Goal: Transaction & Acquisition: Purchase product/service

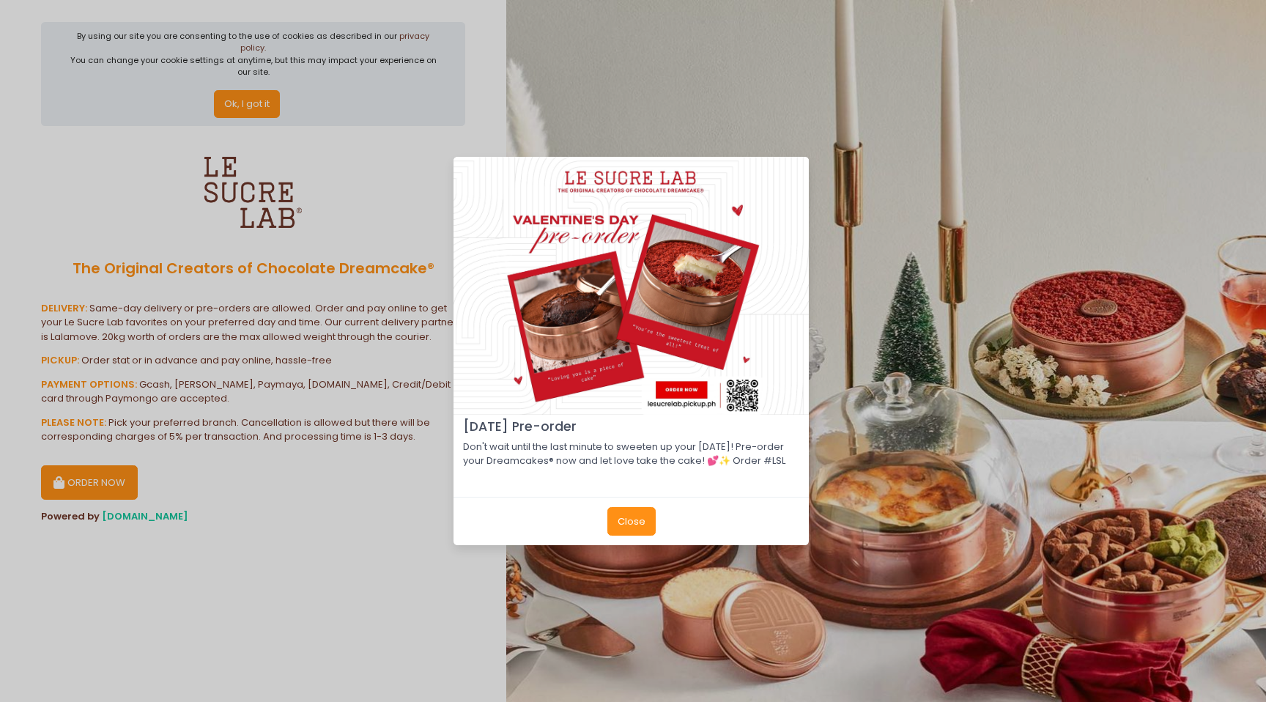
click at [347, 539] on div "[DATE] Pre-order Don't wait until the last minute to sweeten up your [DATE]! Pr…" at bounding box center [633, 351] width 1266 height 702
click at [376, 541] on div "[DATE] Pre-order Don't wait until the last minute to sweeten up your [DATE]! Pr…" at bounding box center [633, 351] width 1266 height 702
click at [629, 529] on button "Close" at bounding box center [631, 521] width 48 height 28
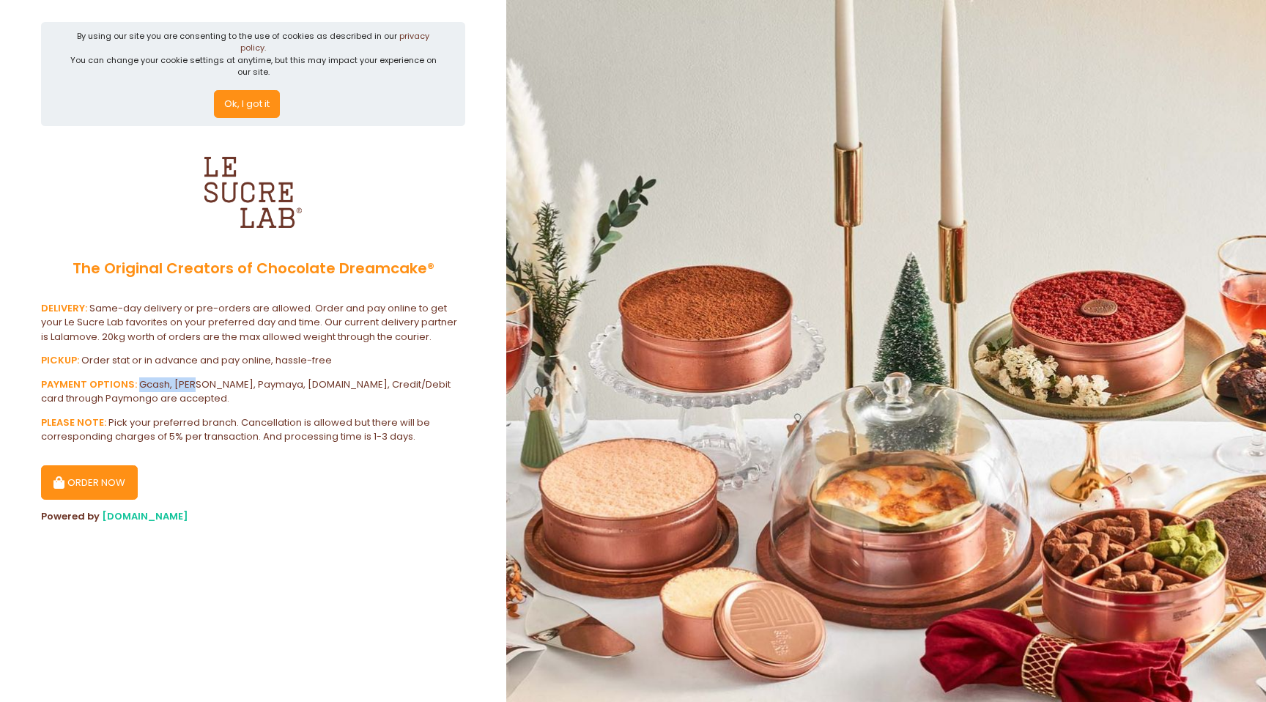
drag, startPoint x: 136, startPoint y: 369, endPoint x: 196, endPoint y: 378, distance: 61.4
click at [196, 378] on div "PAYMENT OPTIONS: Gcash, Grabpay, Paymaya, [DOMAIN_NAME], Credit/Debit card thro…" at bounding box center [253, 391] width 424 height 29
click at [262, 379] on div "PAYMENT OPTIONS: Gcash, Grabpay, Paymaya, [DOMAIN_NAME], Credit/Debit card thro…" at bounding box center [253, 391] width 424 height 29
drag, startPoint x: 749, startPoint y: 357, endPoint x: 754, endPoint y: 4, distance: 353.8
click at [0, 0] on div "By using our site you are consenting to the use of cookies as described in our …" at bounding box center [633, 351] width 1266 height 702
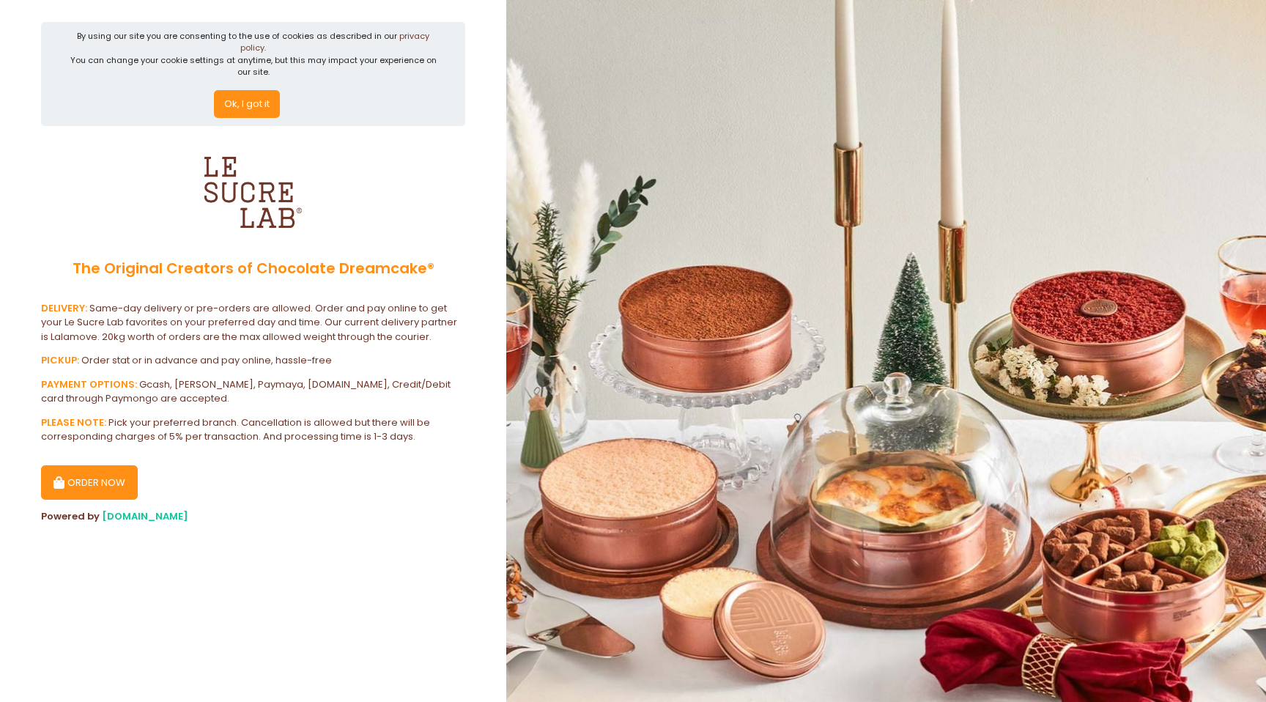
click at [102, 472] on button "ORDER NOW" at bounding box center [89, 482] width 97 height 35
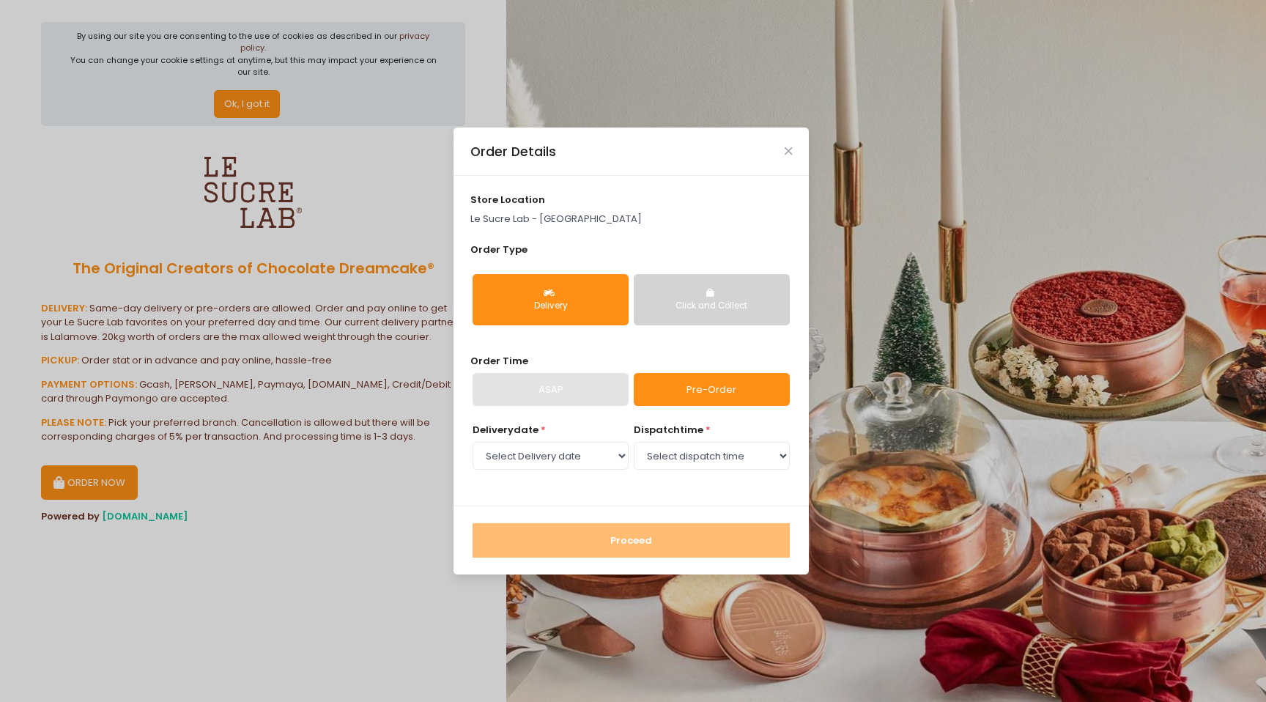
click at [676, 311] on div "Click and Collect" at bounding box center [712, 306] width 136 height 13
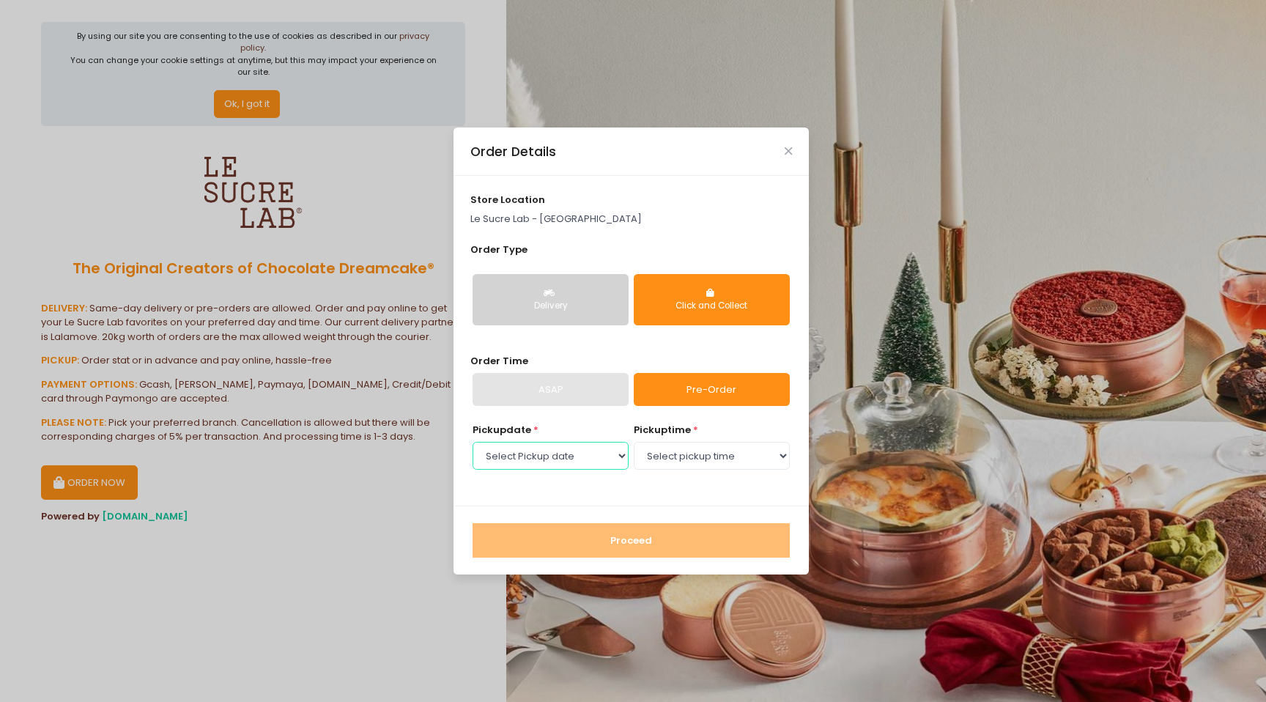
click at [601, 456] on select "Select Pickup date [DATE] [DATE] [DATE] [DATE] [DATE] [DATE] [DATE] [DATE] [DAT…" at bounding box center [550, 456] width 156 height 28
select select "[DATE]"
click at [472, 442] on select "Select Pickup date [DATE] [DATE] [DATE] [DATE] [DATE] [DATE] [DATE] [DATE] [DAT…" at bounding box center [550, 456] width 156 height 28
click at [702, 453] on select "Select pickup time 11:00 AM - 11:30 AM 11:30 AM - 12:00 PM 12:00 PM - 12:30 PM …" at bounding box center [712, 456] width 156 height 28
select select "12:00"
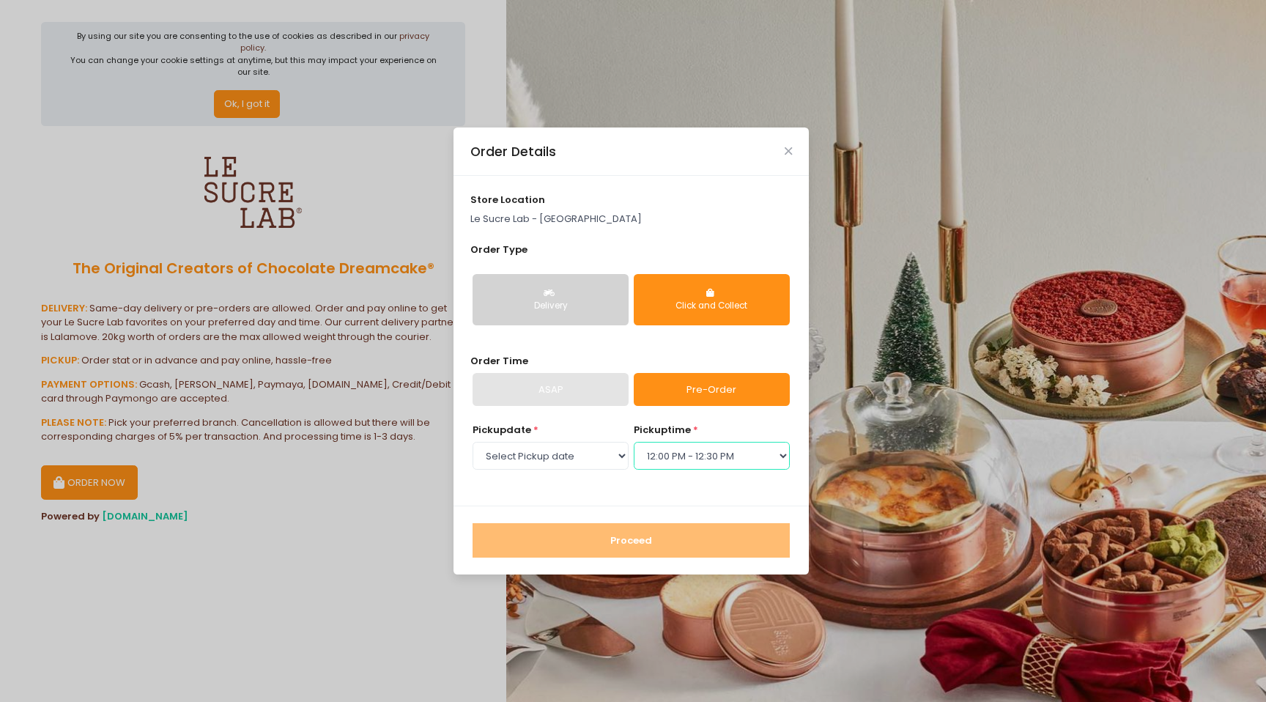
click at [634, 442] on select "Select pickup time 11:00 AM - 11:30 AM 11:30 AM - 12:00 PM 12:00 PM - 12:30 PM …" at bounding box center [712, 456] width 156 height 28
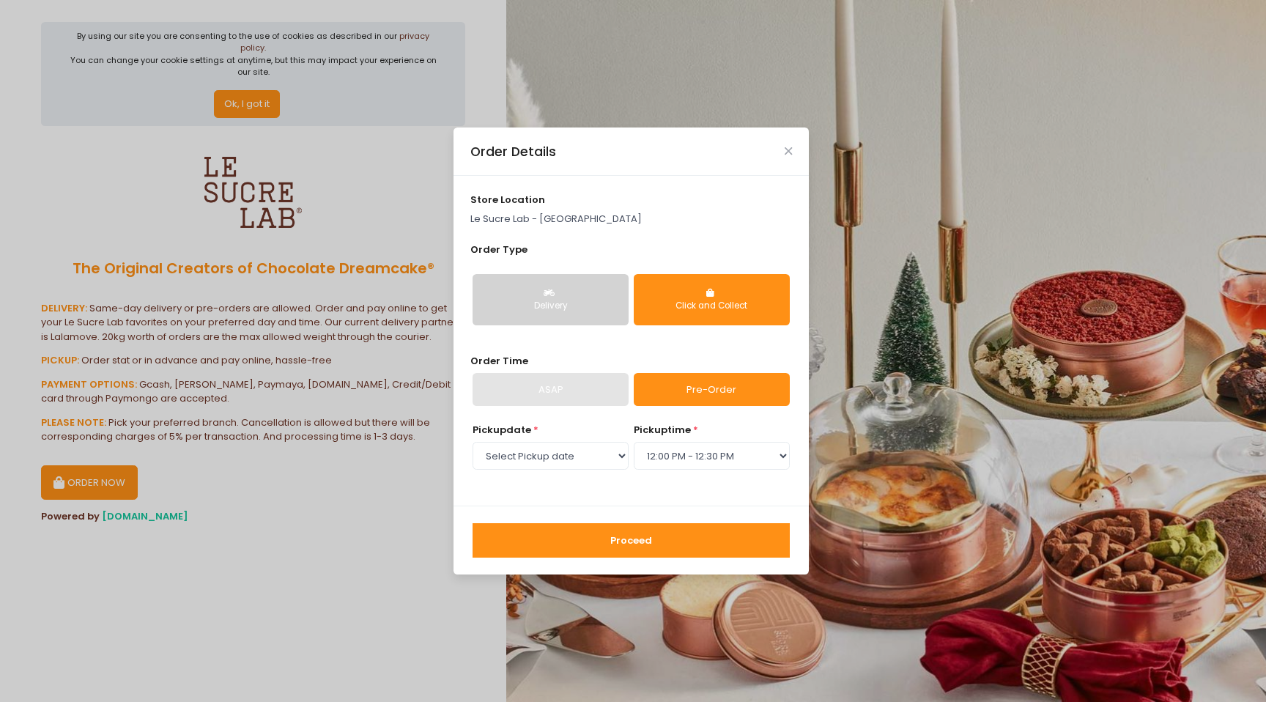
click at [631, 543] on button "Proceed" at bounding box center [630, 540] width 317 height 35
